Goal: Task Accomplishment & Management: Complete application form

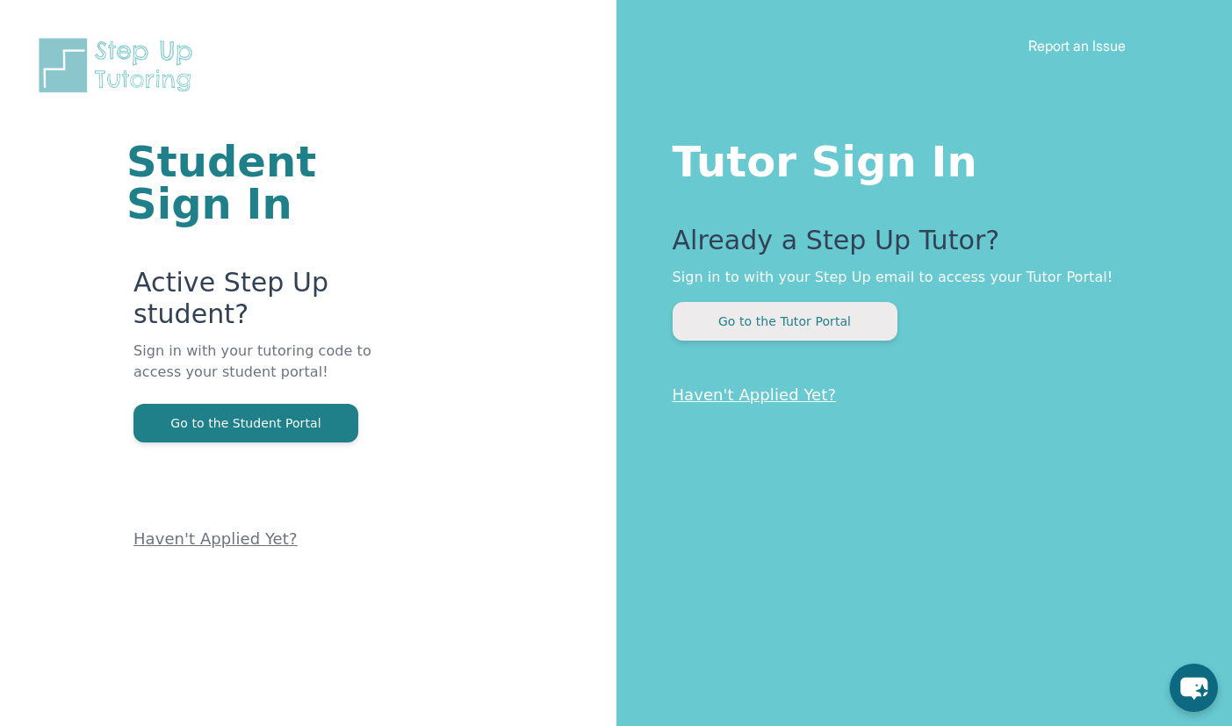
click at [802, 314] on button "Go to the Tutor Portal" at bounding box center [785, 321] width 225 height 39
click at [763, 314] on button "Go to the Tutor Portal" at bounding box center [785, 321] width 225 height 39
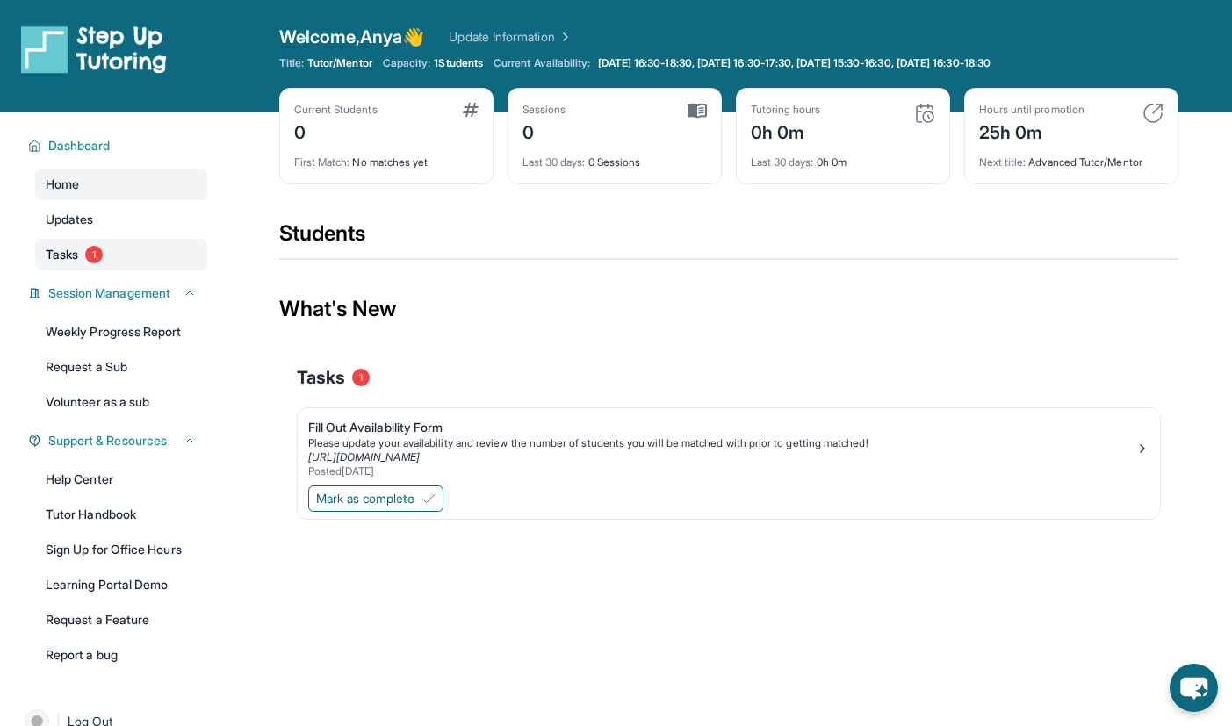
click at [109, 254] on link "Tasks 1" at bounding box center [121, 255] width 172 height 32
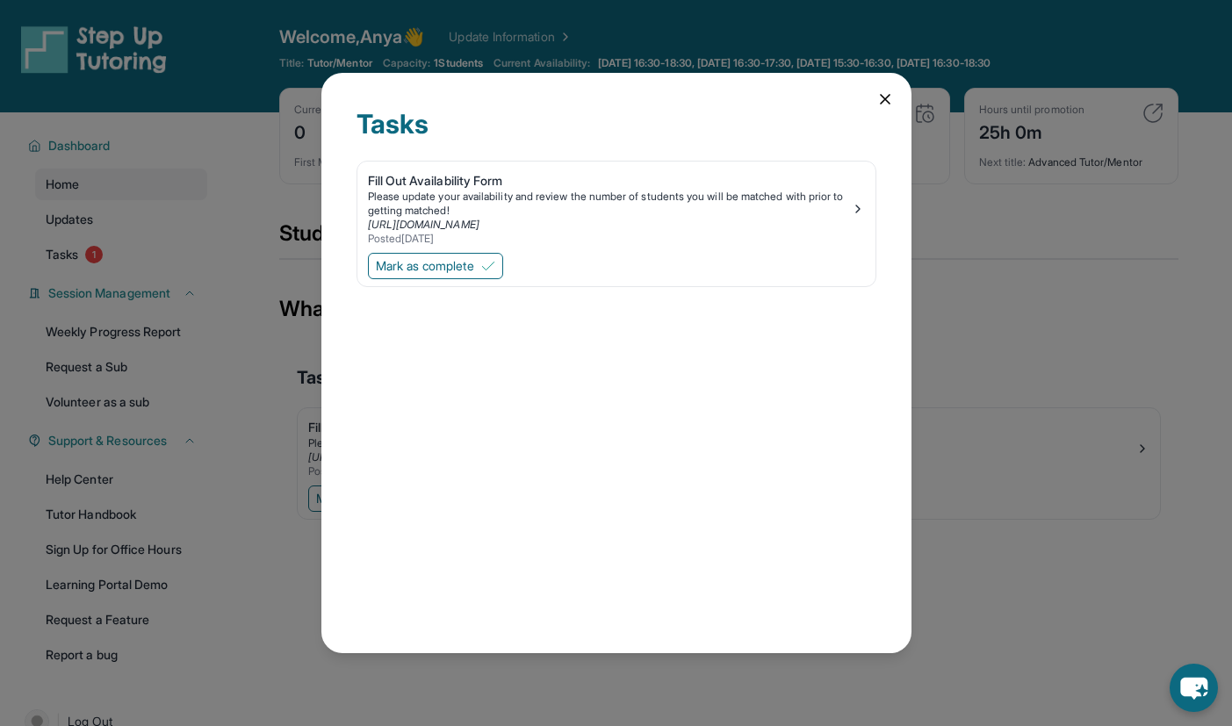
click at [883, 97] on icon at bounding box center [885, 99] width 9 height 9
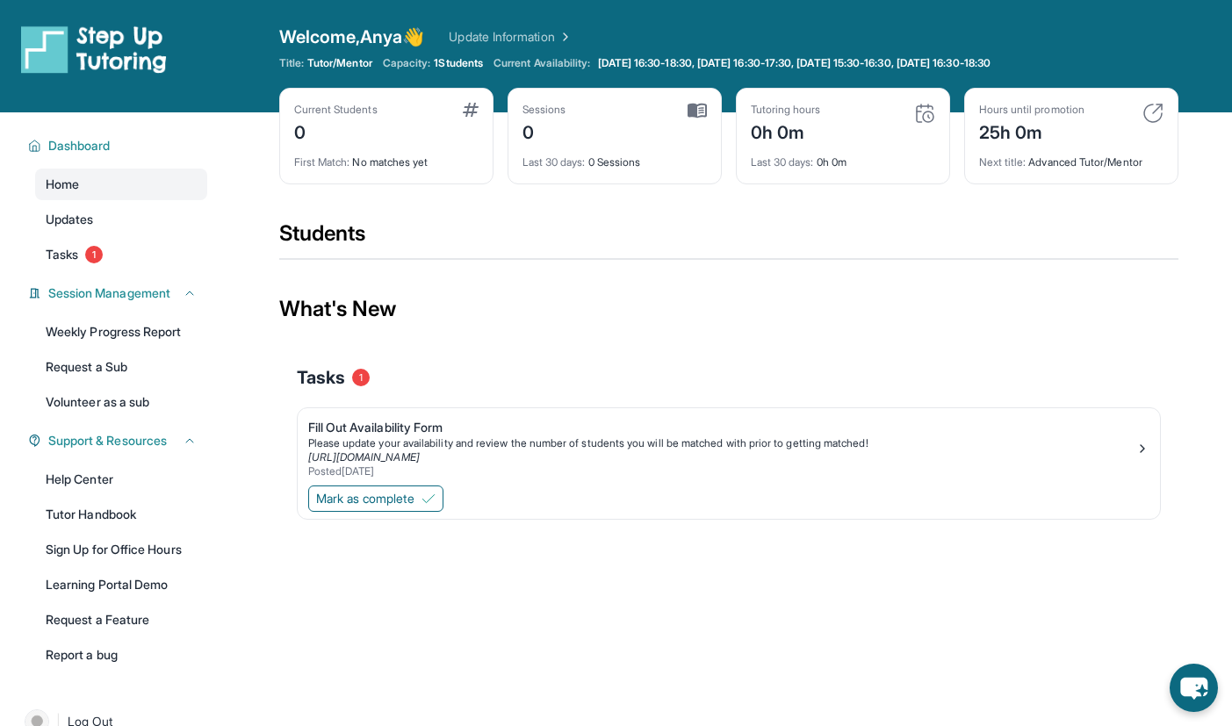
click at [1150, 110] on img at bounding box center [1152, 113] width 21 height 21
click at [1154, 117] on img at bounding box center [1152, 113] width 21 height 21
click at [384, 426] on div "Fill Out Availability Form" at bounding box center [721, 428] width 827 height 18
click at [376, 505] on span "Mark as complete" at bounding box center [365, 499] width 98 height 18
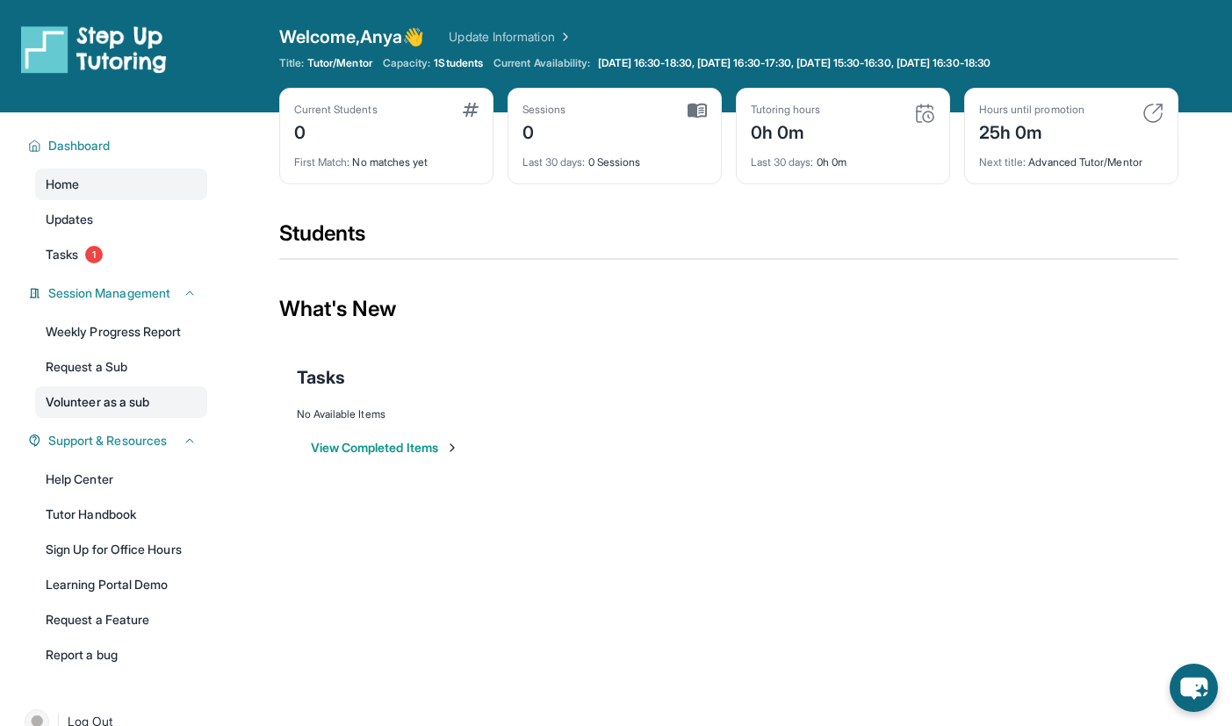
scroll to position [112, 0]
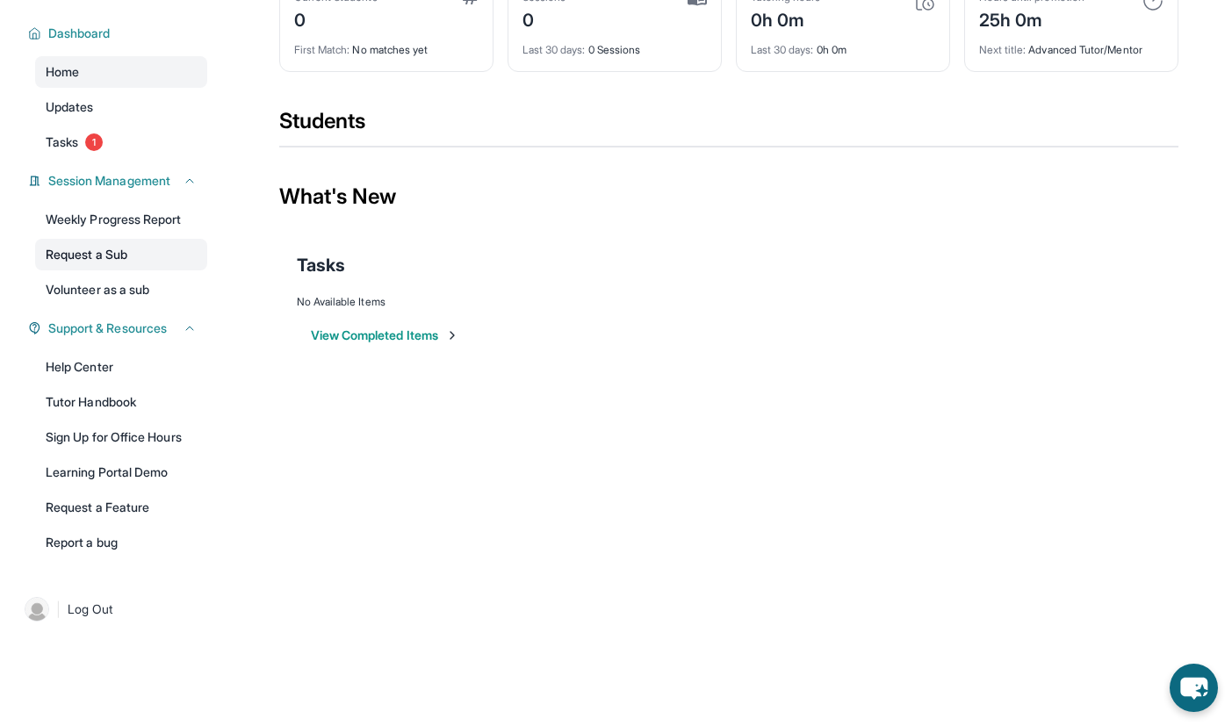
click at [141, 254] on link "Request a Sub" at bounding box center [121, 255] width 172 height 32
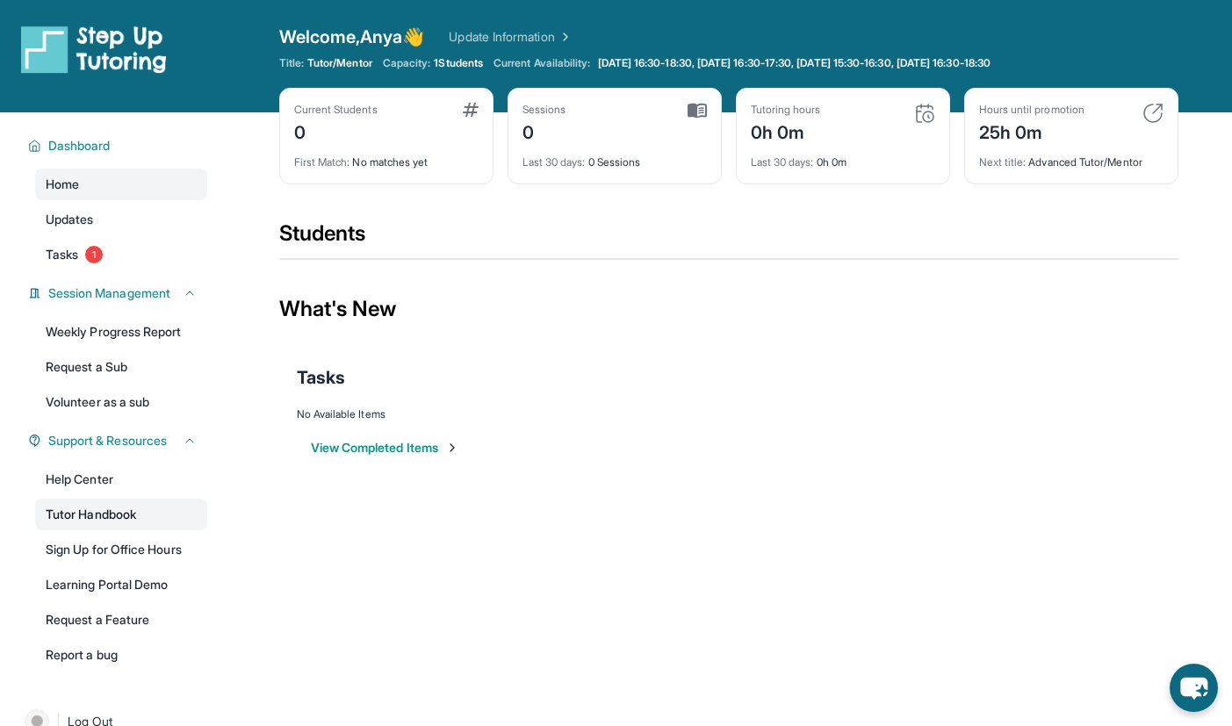
click at [99, 515] on link "Tutor Handbook" at bounding box center [121, 515] width 172 height 32
